Goal: Find specific page/section: Find specific page/section

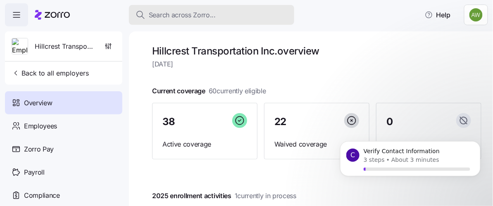
click at [159, 15] on span "Search across Zorro..." at bounding box center [182, 15] width 67 height 10
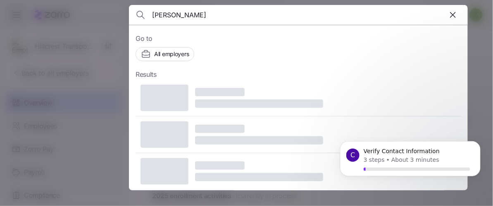
type input "[PERSON_NAME]"
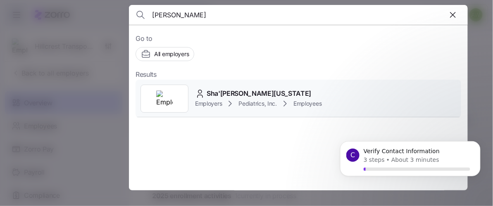
click at [219, 96] on span "Sha'[PERSON_NAME][US_STATE]" at bounding box center [259, 94] width 105 height 10
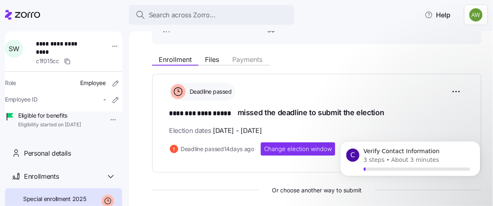
scroll to position [67, 0]
